Goal: Check status: Check status

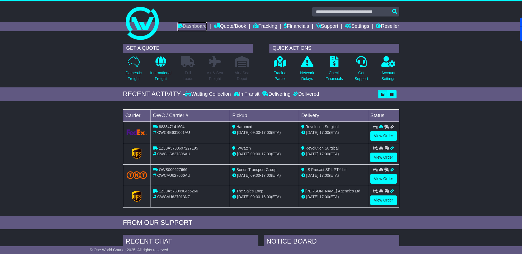
click at [190, 26] on link "Dashboard" at bounding box center [191, 26] width 29 height 9
